Goal: Task Accomplishment & Management: Use online tool/utility

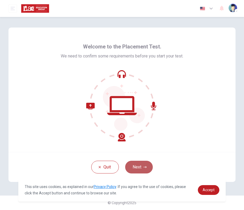
click at [141, 173] on button "Next" at bounding box center [139, 167] width 28 height 13
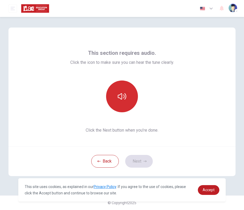
drag, startPoint x: 122, startPoint y: 90, endPoint x: 123, endPoint y: 95, distance: 5.3
click at [122, 91] on button "button" at bounding box center [122, 97] width 32 height 32
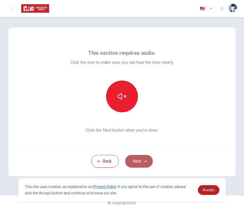
click at [134, 162] on button "Next" at bounding box center [139, 161] width 28 height 13
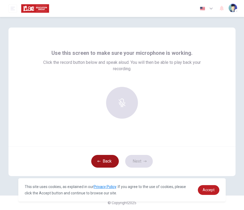
click at [108, 163] on button "Back" at bounding box center [105, 161] width 28 height 13
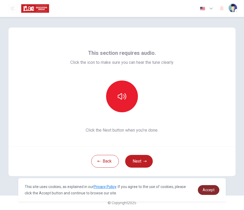
click at [211, 191] on span "Accept" at bounding box center [209, 190] width 12 height 4
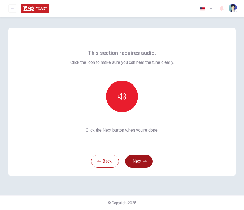
click at [139, 162] on button "Next" at bounding box center [139, 161] width 28 height 13
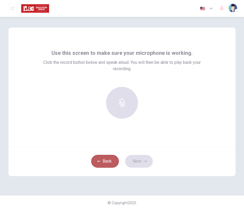
click at [103, 160] on button "Back" at bounding box center [105, 161] width 28 height 13
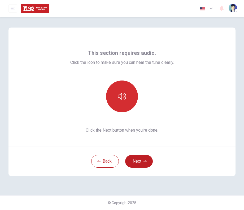
click at [123, 99] on icon "button" at bounding box center [122, 96] width 8 height 8
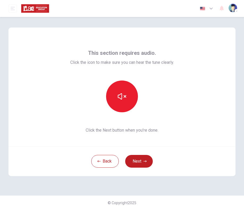
click at [206, 62] on div "This section requires audio. Click the icon to make sure you can hear the tune …" at bounding box center [121, 87] width 227 height 119
click at [133, 163] on button "Next" at bounding box center [139, 161] width 28 height 13
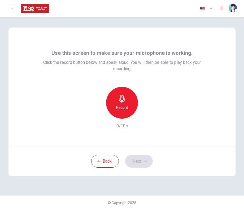
click at [123, 111] on div "Record" at bounding box center [122, 103] width 32 height 32
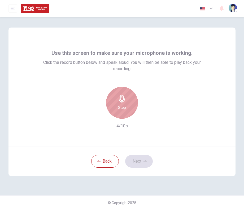
click at [123, 111] on div "Stop" at bounding box center [122, 103] width 32 height 32
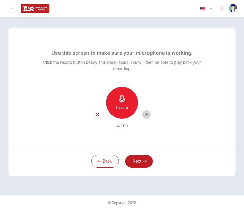
click at [148, 117] on div "button" at bounding box center [146, 114] width 8 height 8
click at [141, 160] on button "Next" at bounding box center [139, 161] width 28 height 13
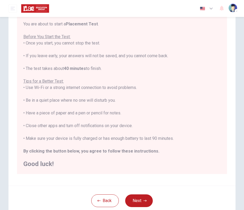
scroll to position [71, 0]
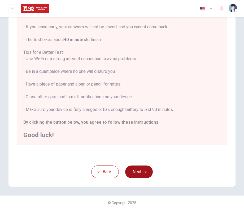
click at [143, 171] on icon "button" at bounding box center [144, 171] width 3 height 3
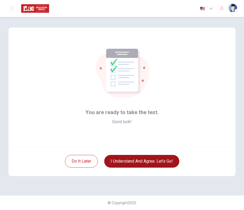
scroll to position [0, 0]
click at [146, 160] on button "I understand and agree. Let’s go!" at bounding box center [141, 161] width 75 height 13
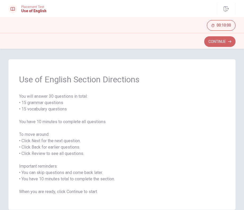
click at [216, 44] on button "Continue" at bounding box center [219, 41] width 31 height 11
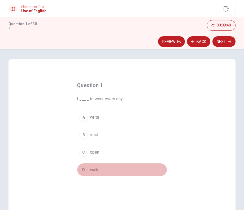
click at [94, 173] on button "D walk" at bounding box center [122, 169] width 90 height 13
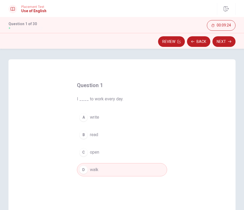
drag, startPoint x: 242, startPoint y: 99, endPoint x: 242, endPoint y: 104, distance: 4.5
click at [242, 103] on div "Question 1 I ____ to work every day. A write B read C open D walk" at bounding box center [122, 151] width 244 height 184
click at [216, 41] on button "Next" at bounding box center [223, 41] width 23 height 11
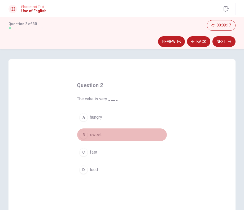
click at [99, 137] on span "sweet" at bounding box center [96, 135] width 12 height 6
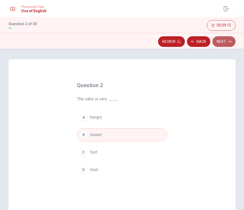
click at [228, 40] on button "Next" at bounding box center [223, 41] width 23 height 11
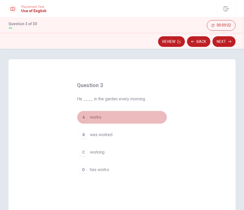
click at [96, 120] on span "works" at bounding box center [95, 117] width 11 height 6
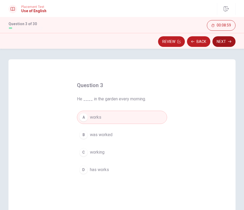
click at [224, 40] on button "Next" at bounding box center [223, 41] width 23 height 11
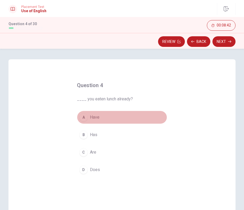
click at [98, 119] on span "Have" at bounding box center [95, 117] width 10 height 6
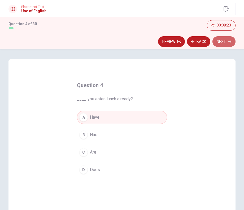
click at [224, 42] on button "Next" at bounding box center [223, 41] width 23 height 11
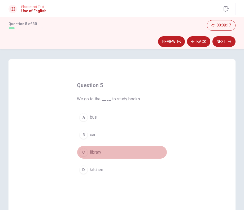
click at [98, 156] on button "C library" at bounding box center [122, 152] width 90 height 13
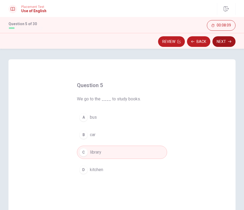
click at [222, 41] on button "Next" at bounding box center [223, 41] width 23 height 11
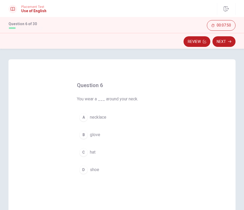
click at [99, 119] on span "necklace" at bounding box center [98, 117] width 16 height 6
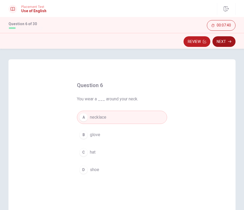
click at [225, 43] on button "Next" at bounding box center [223, 41] width 23 height 11
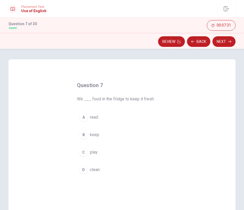
click at [93, 156] on button "C play" at bounding box center [122, 152] width 90 height 13
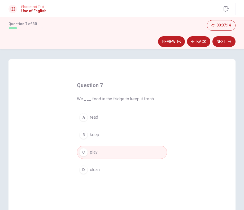
click at [93, 136] on span "keep" at bounding box center [94, 135] width 9 height 6
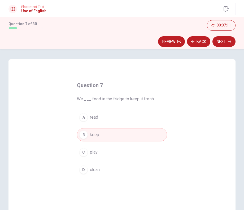
click at [92, 155] on span "play" at bounding box center [94, 152] width 8 height 6
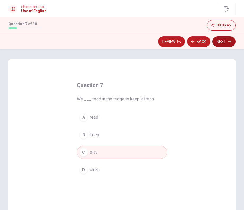
click at [220, 41] on button "Next" at bounding box center [223, 41] width 23 height 11
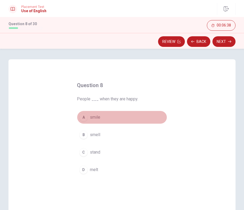
click at [98, 120] on span "smile" at bounding box center [95, 117] width 10 height 6
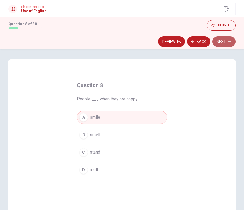
click at [233, 42] on button "Next" at bounding box center [223, 41] width 23 height 11
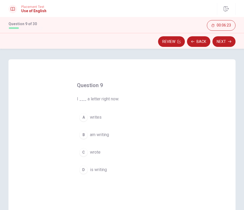
click at [99, 170] on span "is writing" at bounding box center [98, 170] width 17 height 6
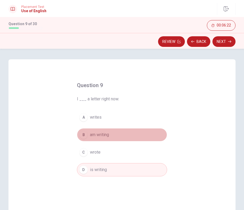
drag, startPoint x: 97, startPoint y: 135, endPoint x: 115, endPoint y: 138, distance: 17.7
click at [97, 135] on span "am writing" at bounding box center [99, 135] width 19 height 6
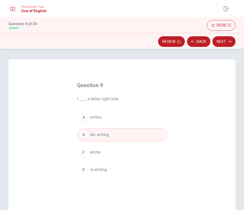
click at [227, 40] on button "Next" at bounding box center [223, 41] width 23 height 11
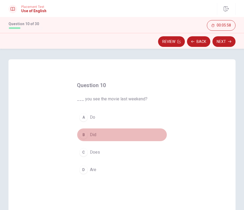
click at [91, 138] on span "Did" at bounding box center [93, 135] width 6 height 6
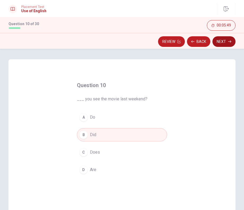
click at [221, 42] on button "Next" at bounding box center [223, 41] width 23 height 11
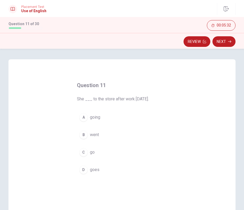
click at [93, 137] on span "went" at bounding box center [94, 135] width 9 height 6
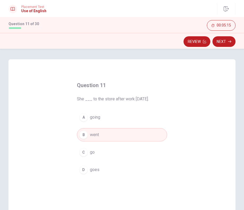
click at [230, 42] on icon "button" at bounding box center [229, 42] width 3 height 2
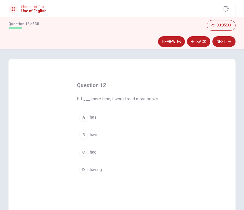
click at [91, 135] on span "have" at bounding box center [94, 135] width 9 height 6
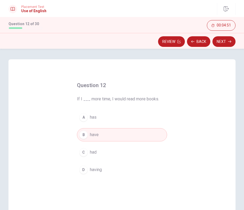
click at [234, 41] on button "Next" at bounding box center [223, 41] width 23 height 11
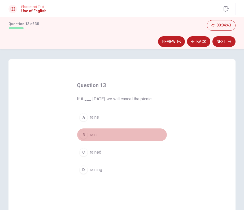
click at [96, 136] on span "rain" at bounding box center [93, 135] width 7 height 6
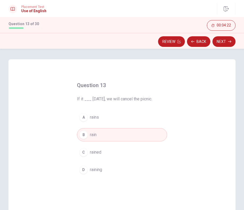
click at [222, 41] on button "Next" at bounding box center [223, 41] width 23 height 11
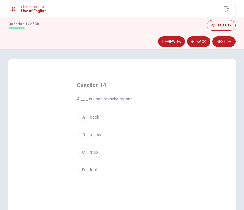
click at [95, 173] on span "tool" at bounding box center [93, 170] width 7 height 6
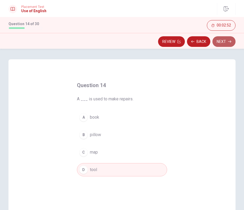
click at [220, 38] on button "Next" at bounding box center [223, 41] width 23 height 11
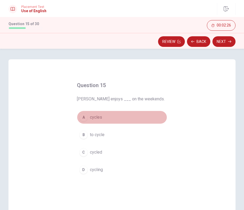
click at [93, 118] on span "cycles" at bounding box center [96, 117] width 12 height 6
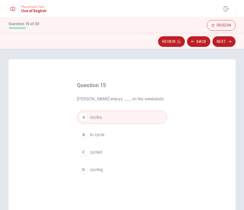
drag, startPoint x: 96, startPoint y: 122, endPoint x: 98, endPoint y: 125, distance: 3.9
click at [96, 122] on button "A cycles" at bounding box center [122, 117] width 90 height 13
click at [218, 41] on button "Next" at bounding box center [223, 41] width 23 height 11
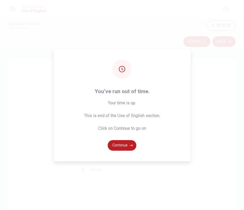
click at [183, 105] on div "You’ve run out of time. Your time is up. This is end of the Use of English sect…" at bounding box center [122, 105] width 137 height 112
click at [116, 147] on button "Continue" at bounding box center [122, 145] width 29 height 11
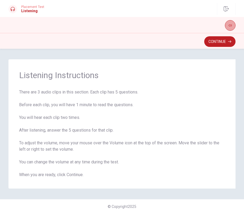
click at [229, 26] on icon "button" at bounding box center [230, 25] width 3 height 3
click at [219, 44] on button "Continue" at bounding box center [219, 41] width 31 height 11
